Goal: Information Seeking & Learning: Learn about a topic

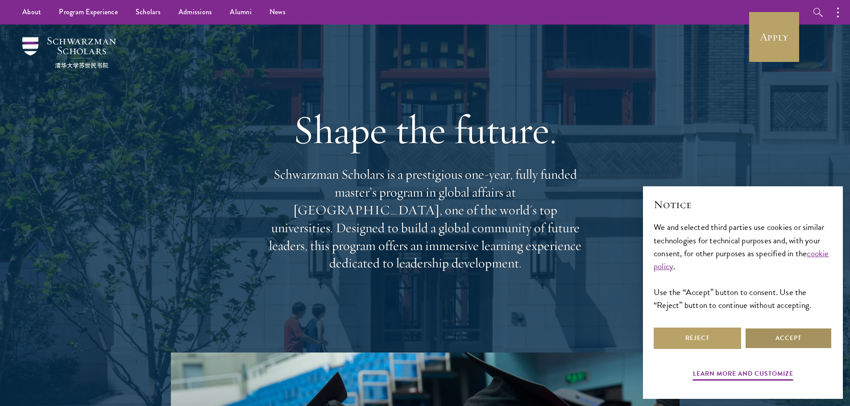
click at [764, 331] on button "Accept" at bounding box center [788, 338] width 87 height 21
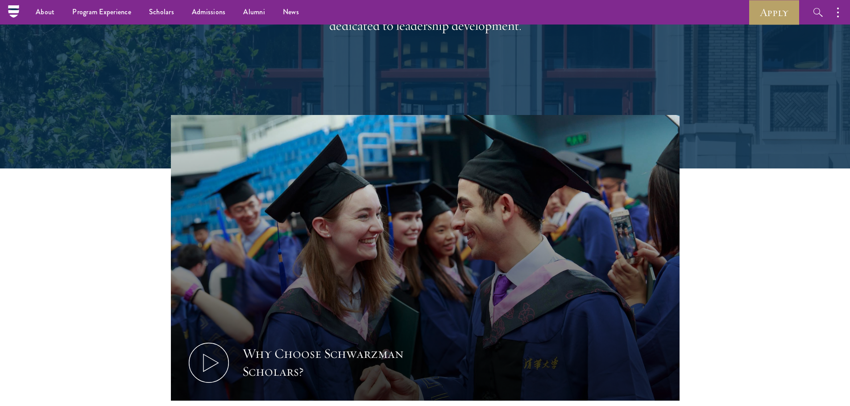
scroll to position [178, 0]
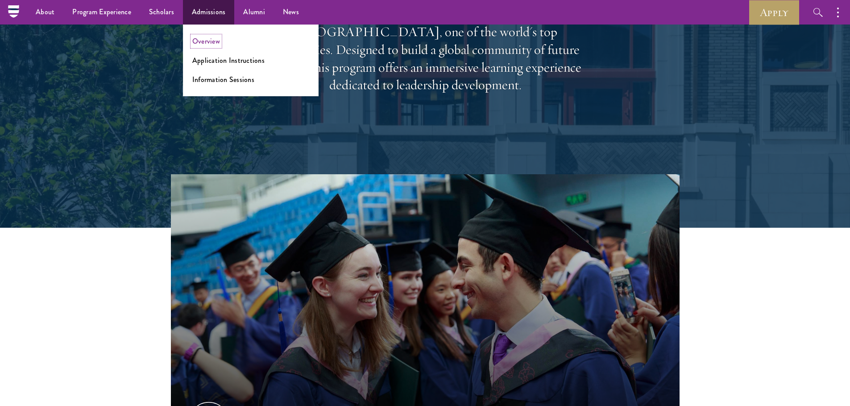
click at [207, 41] on link "Overview" at bounding box center [206, 41] width 28 height 10
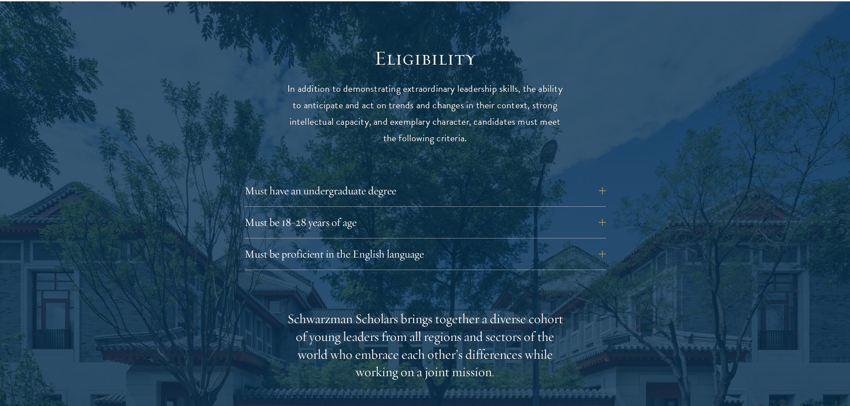
scroll to position [1160, 0]
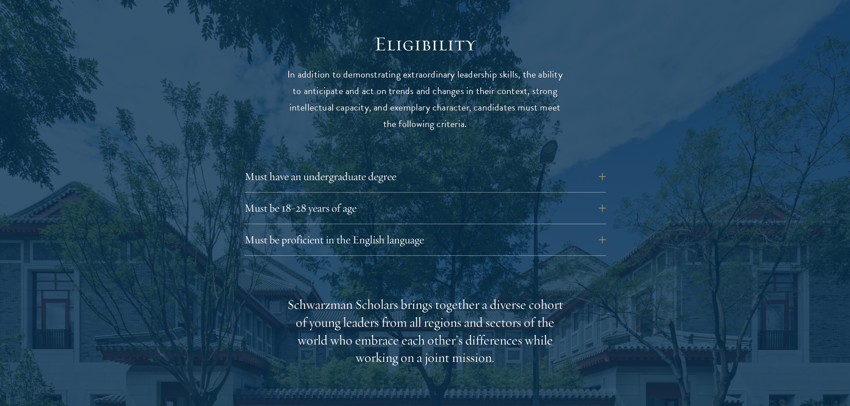
click at [293, 203] on div "Must be 18-28 years of age Candidates must be at least 18 but not yet 29 years …" at bounding box center [424, 211] width 361 height 27
click at [296, 198] on button "Must be 18-28 years of age" at bounding box center [431, 208] width 361 height 21
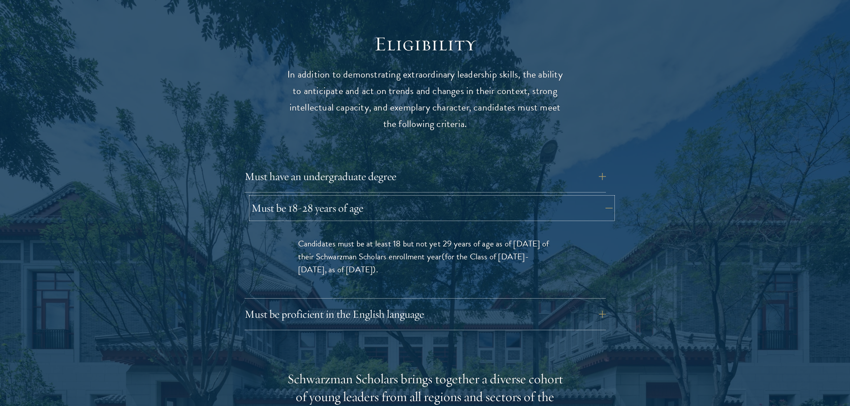
click at [298, 198] on button "Must be 18-28 years of age" at bounding box center [431, 208] width 361 height 21
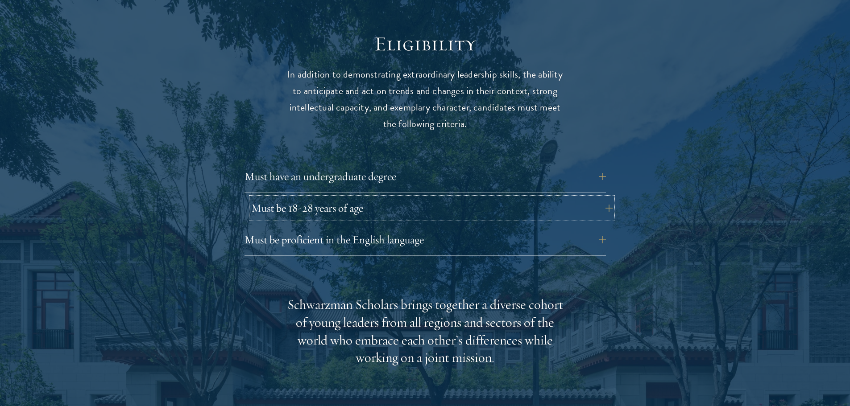
click at [306, 198] on button "Must be 18-28 years of age" at bounding box center [431, 208] width 361 height 21
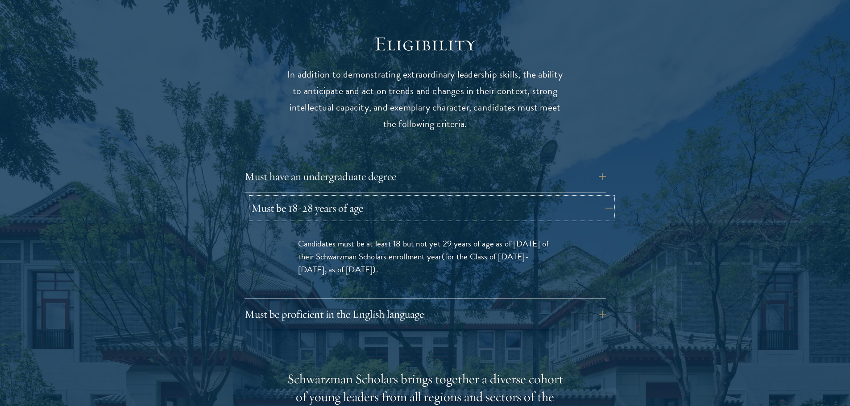
click at [306, 198] on button "Must be 18-28 years of age" at bounding box center [431, 208] width 361 height 21
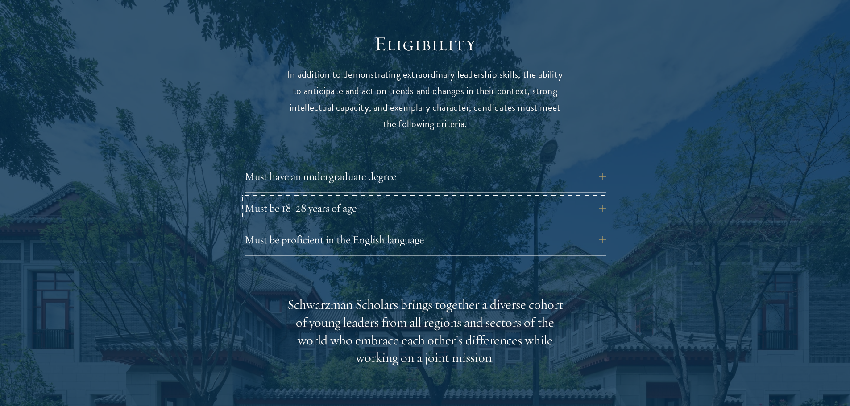
scroll to position [1205, 0]
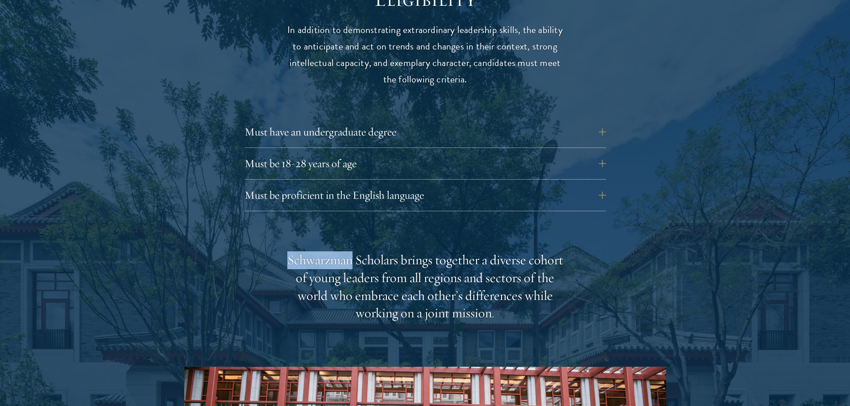
drag, startPoint x: 290, startPoint y: 240, endPoint x: 352, endPoint y: 245, distance: 63.1
click at [352, 252] on div "Schwarzman Scholars brings together a diverse cohort of young leaders from all …" at bounding box center [425, 287] width 277 height 71
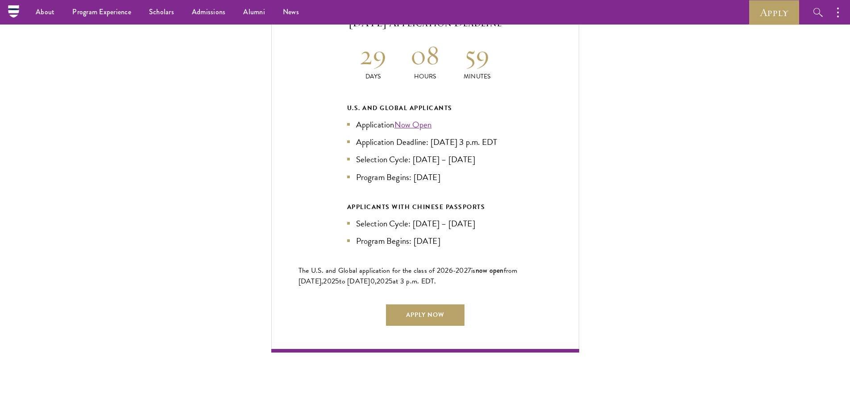
scroll to position [1918, 0]
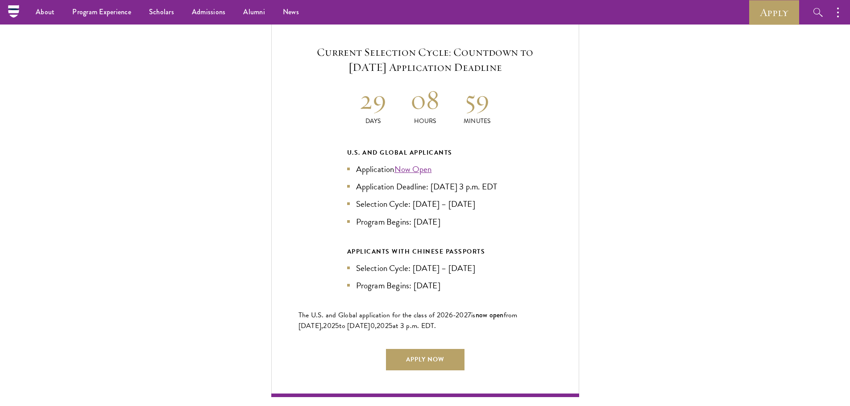
drag, startPoint x: 408, startPoint y: 167, endPoint x: 415, endPoint y: 186, distance: 20.5
click at [415, 186] on li "Application Deadline: Sept 10, 2025 at 3 p.m. EDT" at bounding box center [425, 186] width 156 height 13
drag, startPoint x: 406, startPoint y: 175, endPoint x: 409, endPoint y: 182, distance: 7.6
click at [409, 182] on li "Application Deadline: Sept 10, 2025 at 3 p.m. EDT" at bounding box center [425, 186] width 156 height 13
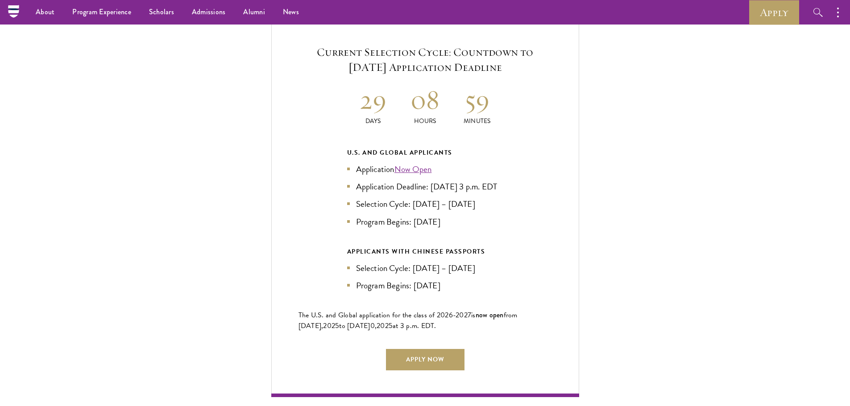
click at [409, 182] on li "Application Deadline: Sept 10, 2025 at 3 p.m. EDT" at bounding box center [425, 186] width 156 height 13
drag, startPoint x: 407, startPoint y: 170, endPoint x: 409, endPoint y: 182, distance: 11.7
click at [409, 182] on li "Application Deadline: Sept 10, 2025 at 3 p.m. EDT" at bounding box center [425, 186] width 156 height 13
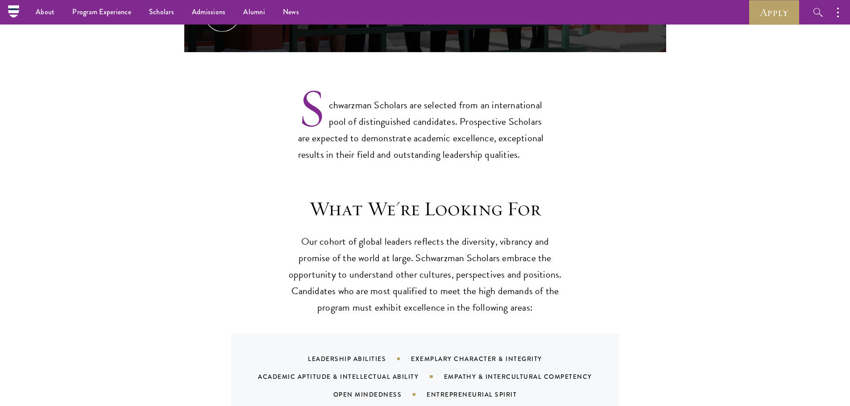
scroll to position [580, 0]
